Goal: Transaction & Acquisition: Purchase product/service

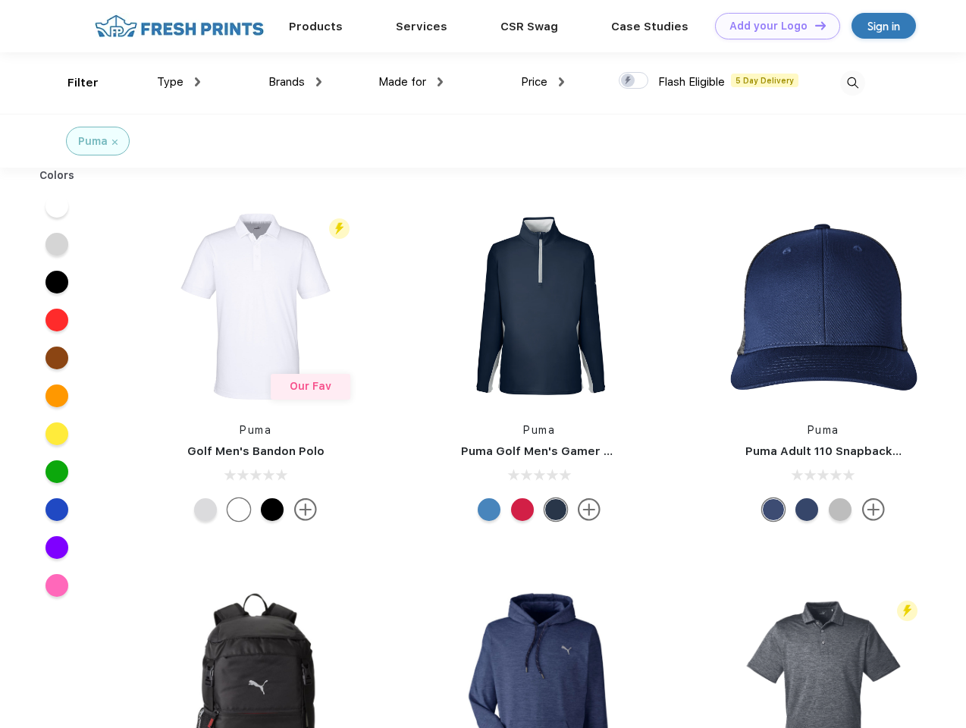
scroll to position [1, 0]
click at [772, 26] on link "Add your Logo Design Tool" at bounding box center [777, 26] width 125 height 27
click at [0, 0] on div "Design Tool" at bounding box center [0, 0] width 0 height 0
click at [813, 25] on link "Add your Logo Design Tool" at bounding box center [777, 26] width 125 height 27
click at [73, 83] on div "Filter" at bounding box center [82, 82] width 31 height 17
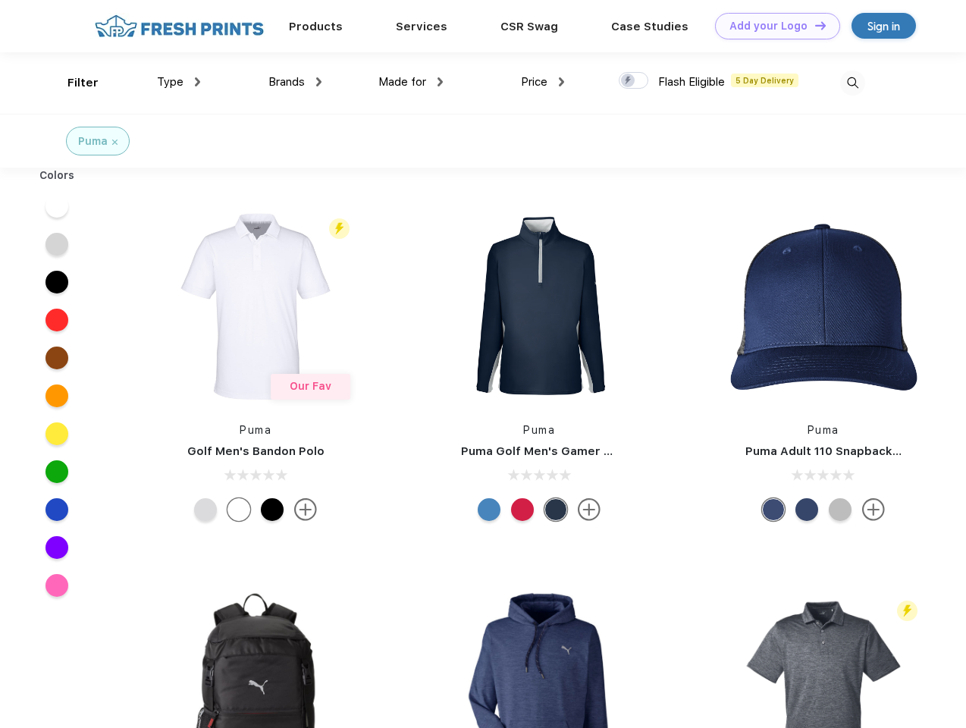
click at [179, 82] on span "Type" at bounding box center [170, 82] width 27 height 14
click at [295, 82] on span "Brands" at bounding box center [286, 82] width 36 height 14
click at [411, 82] on span "Made for" at bounding box center [402, 82] width 48 height 14
click at [543, 82] on span "Price" at bounding box center [534, 82] width 27 height 14
click at [634, 81] on div at bounding box center [633, 80] width 30 height 17
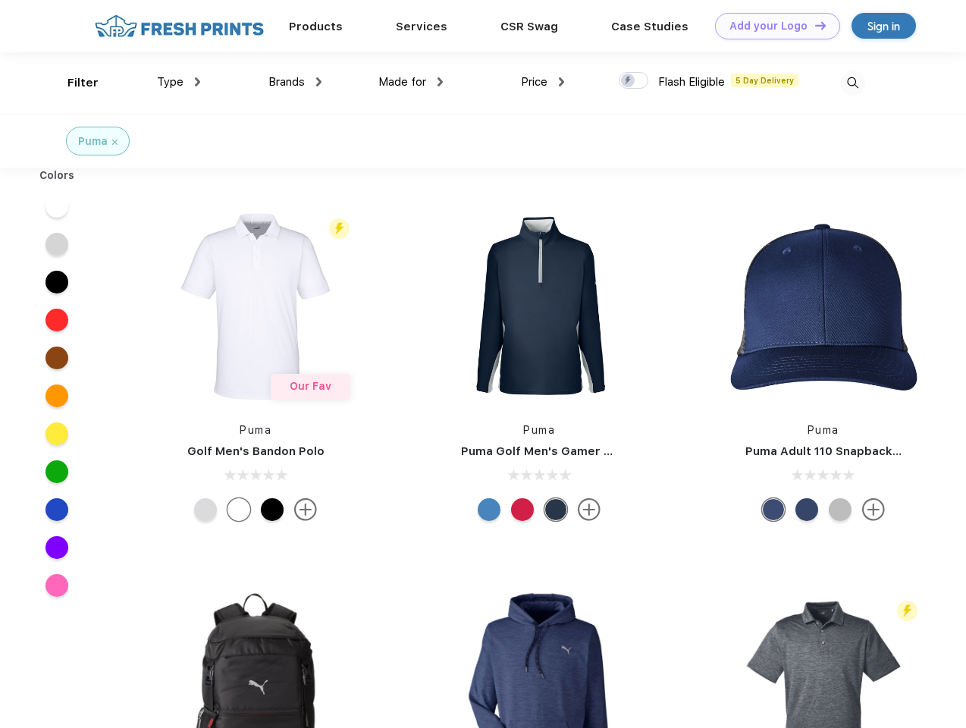
click at [628, 81] on input "checkbox" at bounding box center [623, 76] width 10 height 10
click at [852, 83] on img at bounding box center [852, 82] width 25 height 25
